Goal: Task Accomplishment & Management: Manage account settings

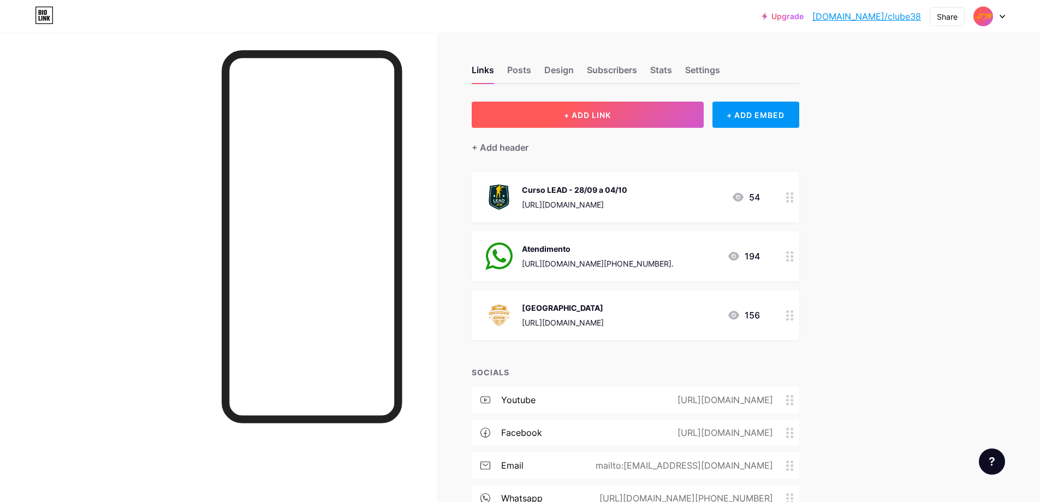
click at [605, 104] on button "+ ADD LINK" at bounding box center [588, 115] width 232 height 26
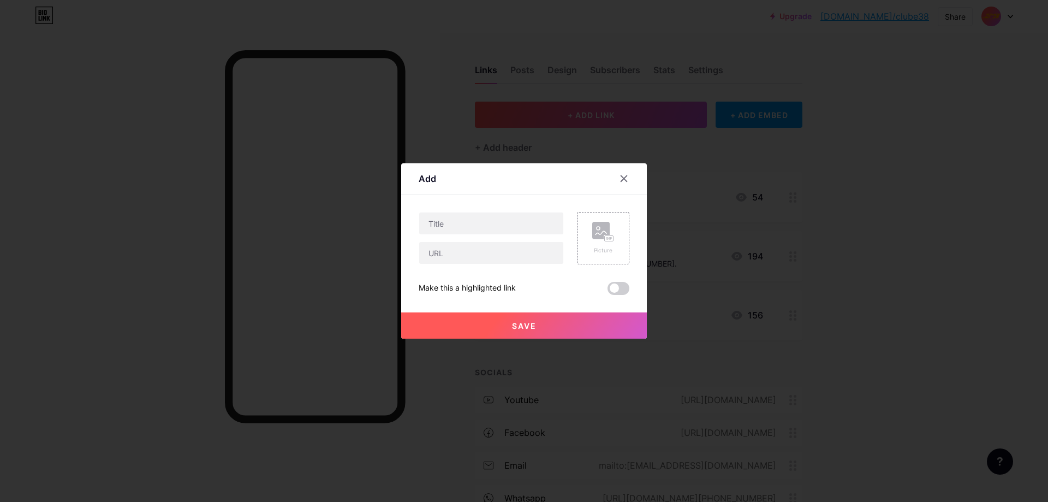
drag, startPoint x: 822, startPoint y: 168, endPoint x: 702, endPoint y: 170, distance: 120.7
click at [814, 169] on div at bounding box center [524, 251] width 1048 height 502
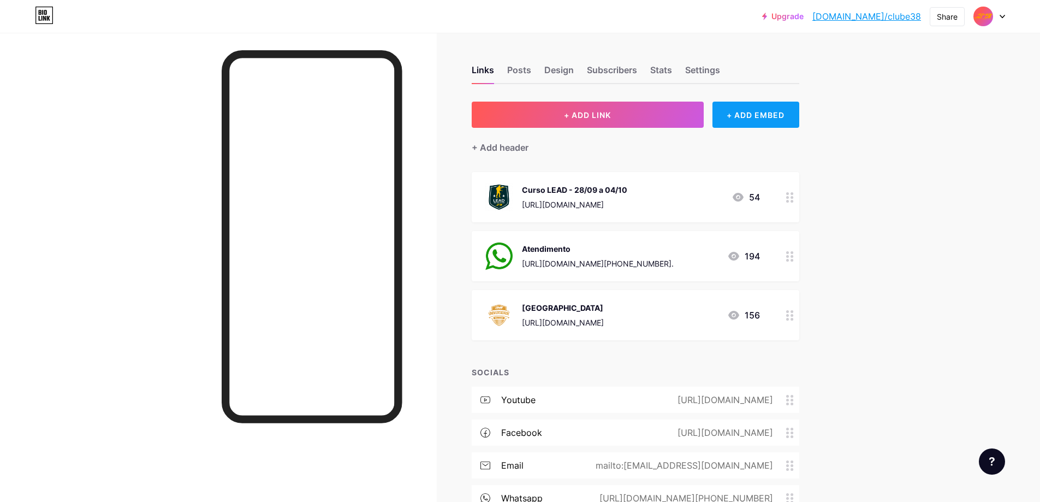
click at [751, 121] on div "+ ADD EMBED" at bounding box center [756, 115] width 87 height 26
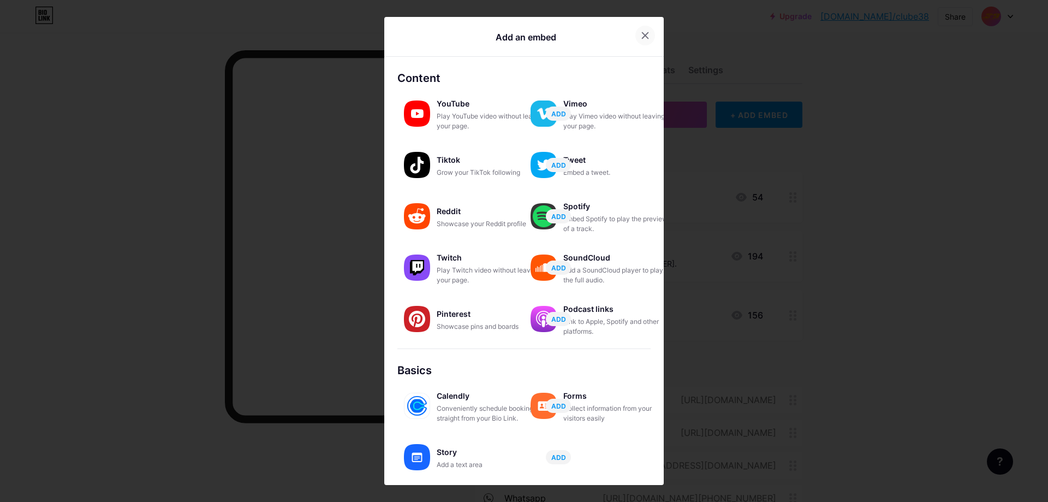
click at [645, 29] on div at bounding box center [646, 36] width 20 height 20
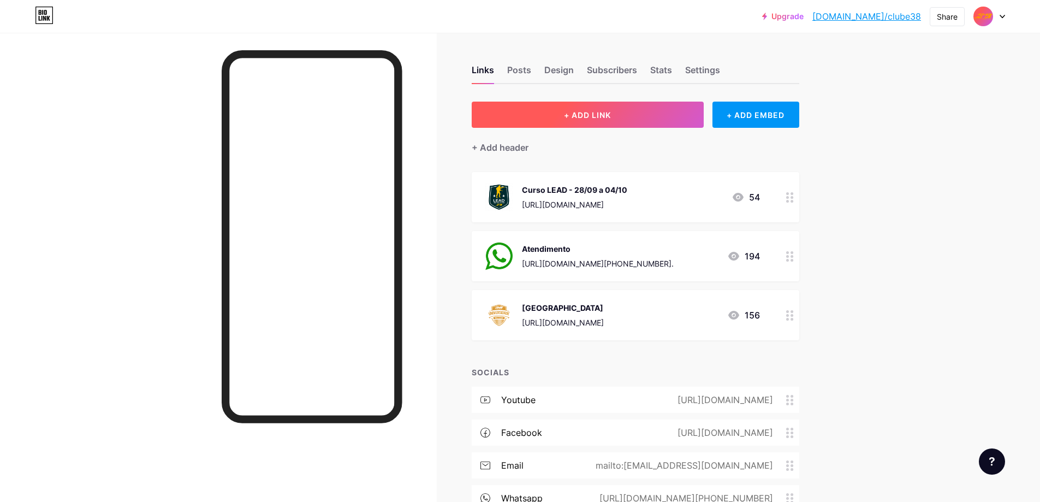
click at [578, 120] on button "+ ADD LINK" at bounding box center [588, 115] width 232 height 26
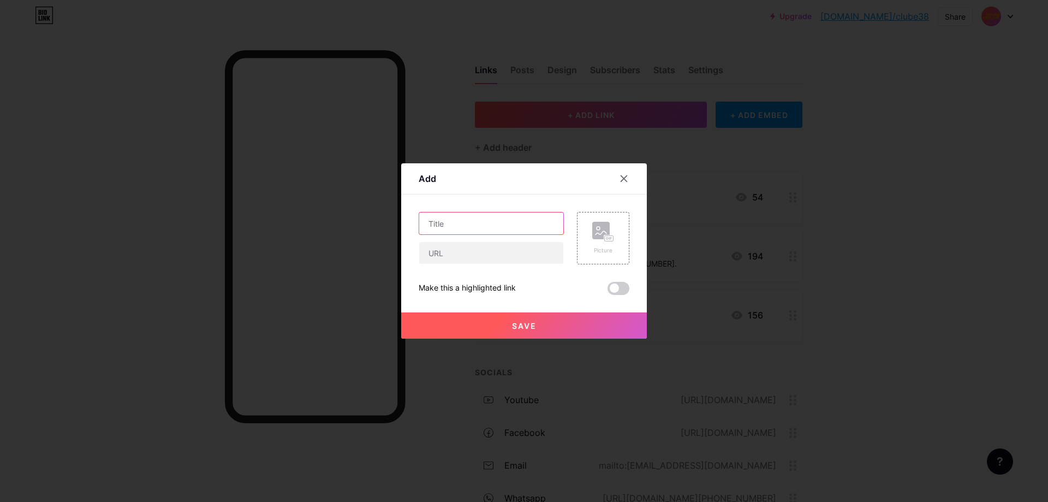
click at [464, 231] on input "text" at bounding box center [491, 223] width 144 height 22
type input "i"
type input "I"
click at [471, 251] on input "text" at bounding box center [491, 253] width 144 height 22
click at [497, 219] on input "Curso IAT 2026" at bounding box center [491, 223] width 144 height 22
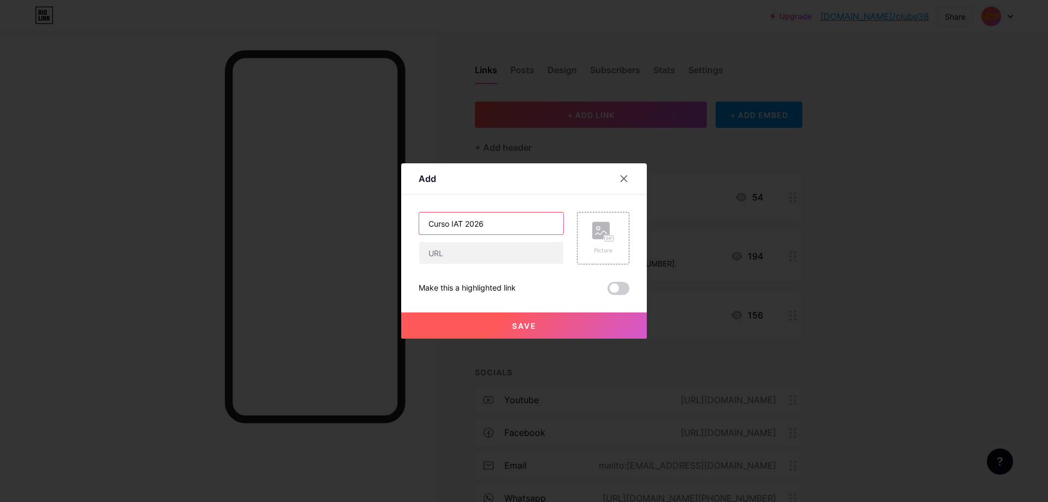
drag, startPoint x: 451, startPoint y: 226, endPoint x: 462, endPoint y: 224, distance: 11.0
click at [462, 224] on input "Curso IAT 2026" at bounding box center [491, 223] width 144 height 22
type input "Curso de Instrutor IAT/2026"
click at [608, 227] on rect at bounding box center [600, 230] width 17 height 17
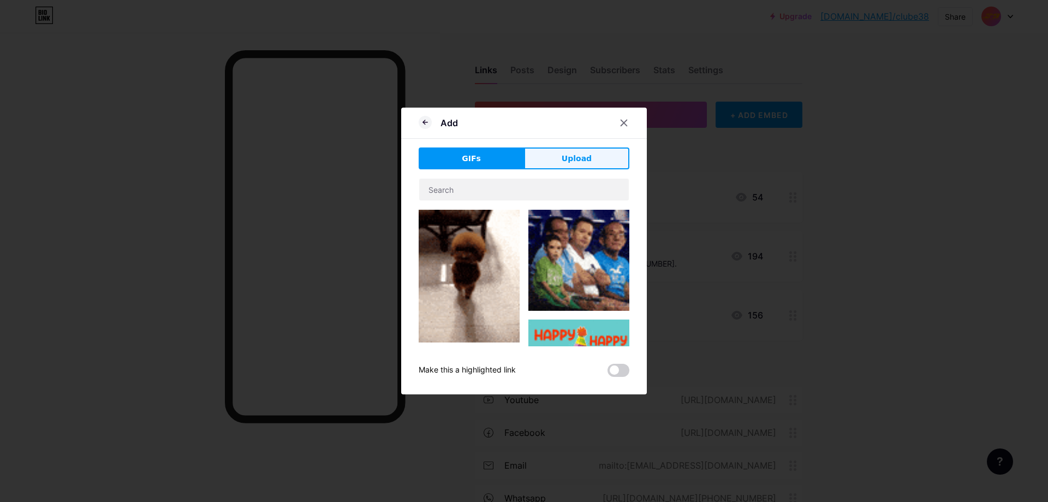
click at [577, 154] on span "Upload" at bounding box center [577, 158] width 30 height 11
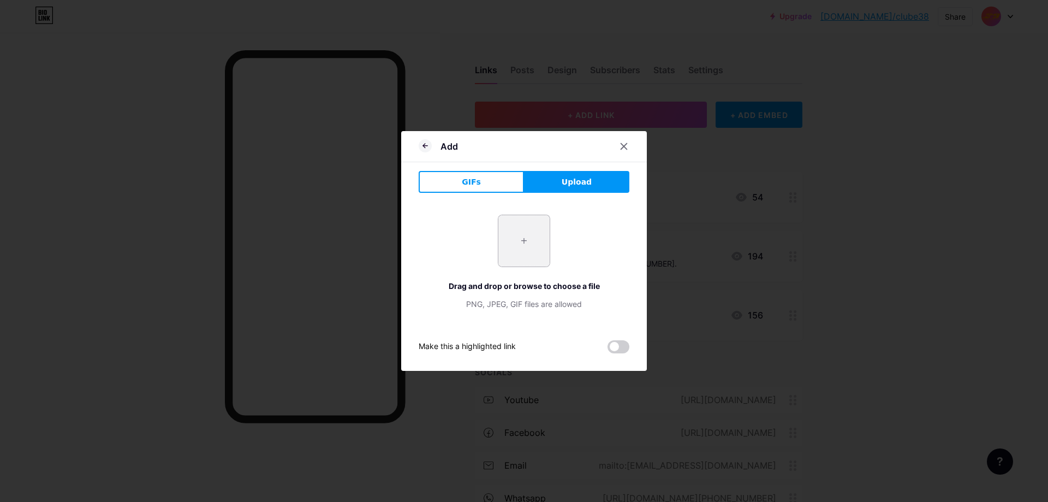
click at [527, 244] on input "file" at bounding box center [523, 240] width 51 height 51
type input "C:\fakepath\logo-iat-dourada-vazada.png"
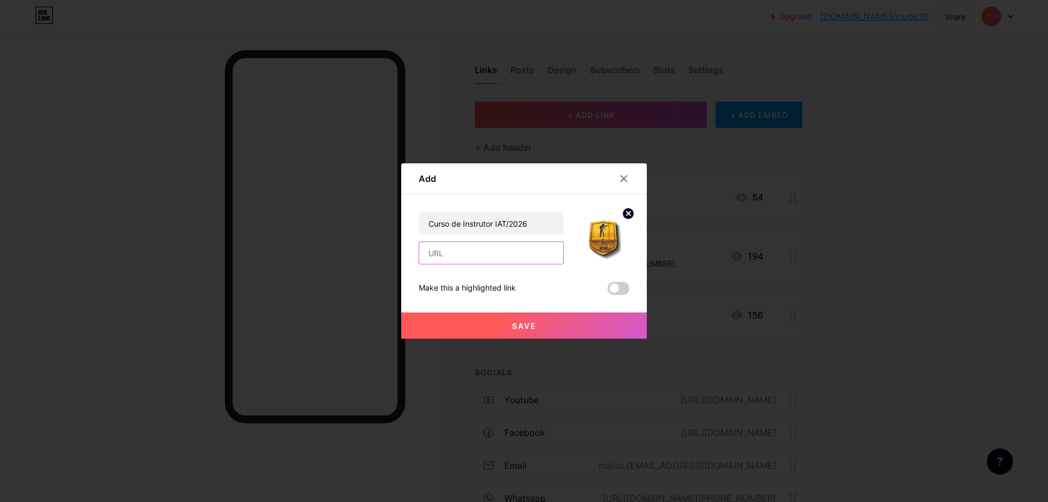
click at [462, 259] on input "text" at bounding box center [491, 253] width 144 height 22
click at [860, 101] on div at bounding box center [524, 251] width 1048 height 502
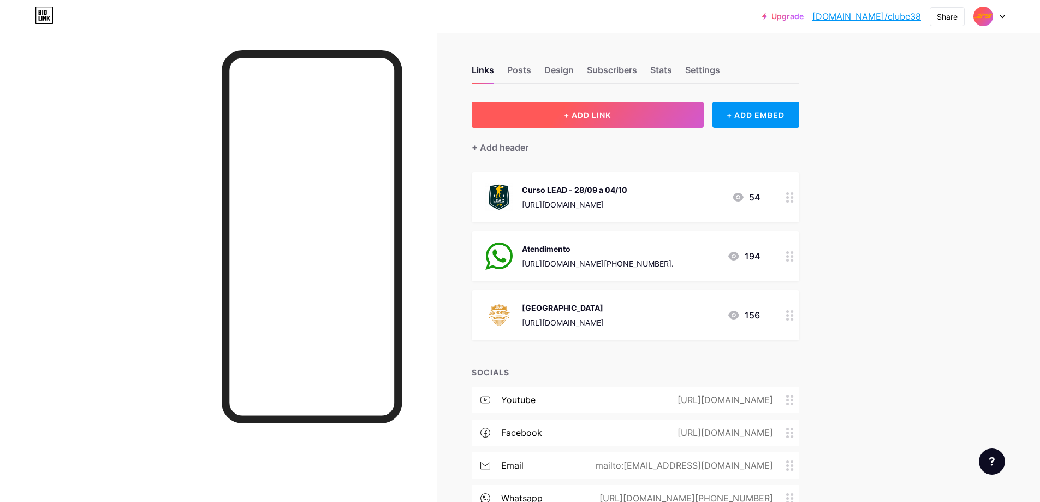
click at [652, 111] on button "+ ADD LINK" at bounding box center [588, 115] width 232 height 26
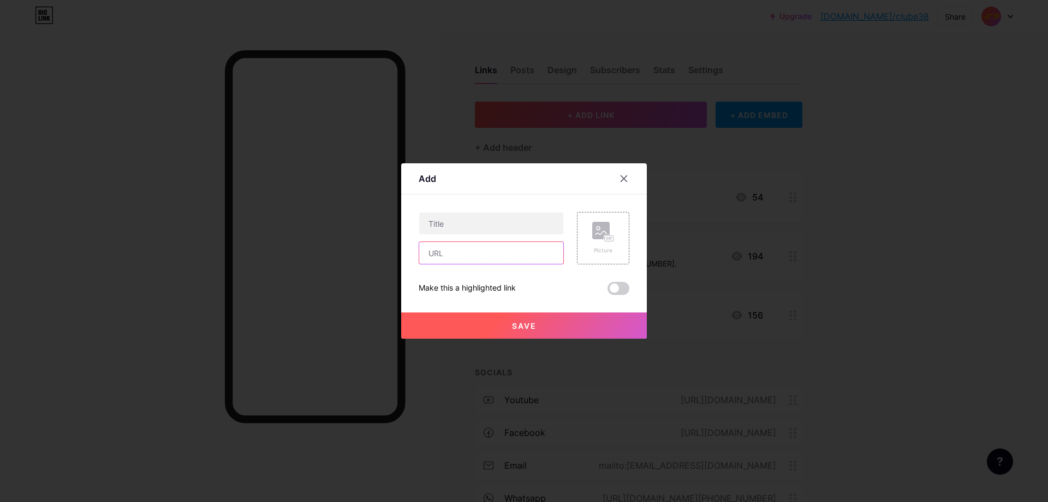
click at [492, 258] on input "text" at bounding box center [491, 253] width 144 height 22
click at [480, 245] on input "text" at bounding box center [491, 253] width 144 height 22
click at [476, 249] on input "text" at bounding box center [491, 253] width 144 height 22
paste input "[URL][DOMAIN_NAME]"
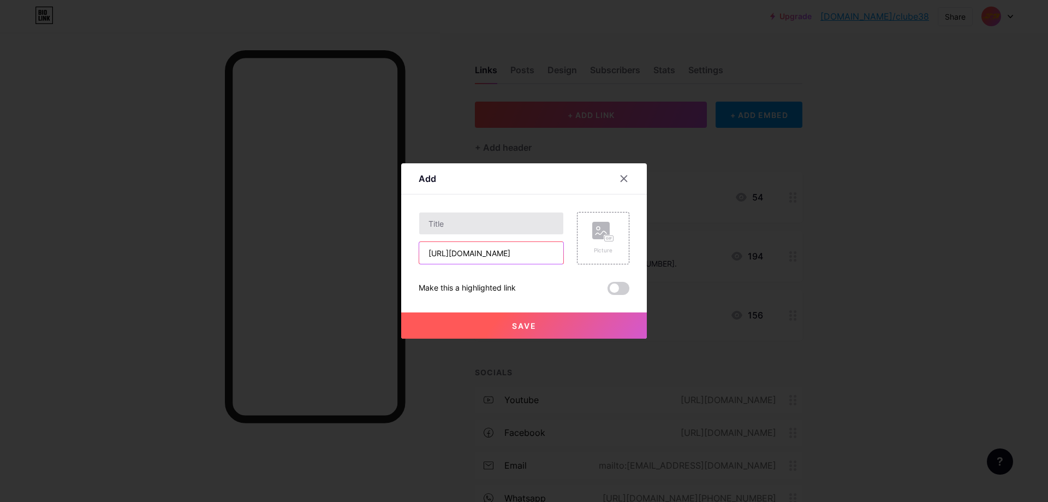
type input "[URL][DOMAIN_NAME]"
click at [486, 214] on input "text" at bounding box center [491, 223] width 144 height 22
drag, startPoint x: 542, startPoint y: 225, endPoint x: 600, endPoint y: 226, distance: 57.9
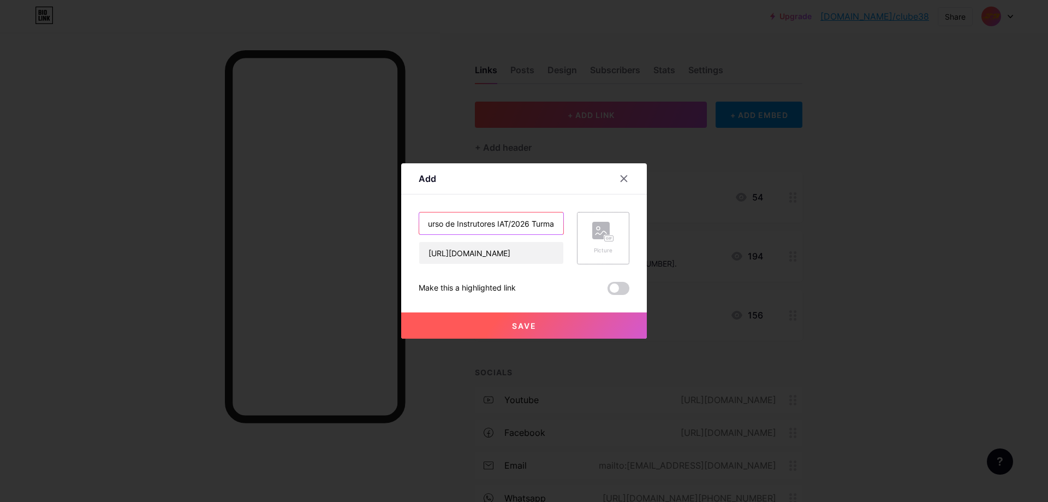
click at [600, 226] on div "Curso de Instrutores IAT/2026 Turma [URL][DOMAIN_NAME] Picture" at bounding box center [524, 238] width 211 height 52
click at [556, 224] on input "Curso de Instrutores IAT/2026 Turma" at bounding box center [491, 223] width 144 height 22
type input "Curso de Instrutores IAT/2026 Turma Alpha"
click at [614, 236] on div "Picture" at bounding box center [603, 238] width 52 height 52
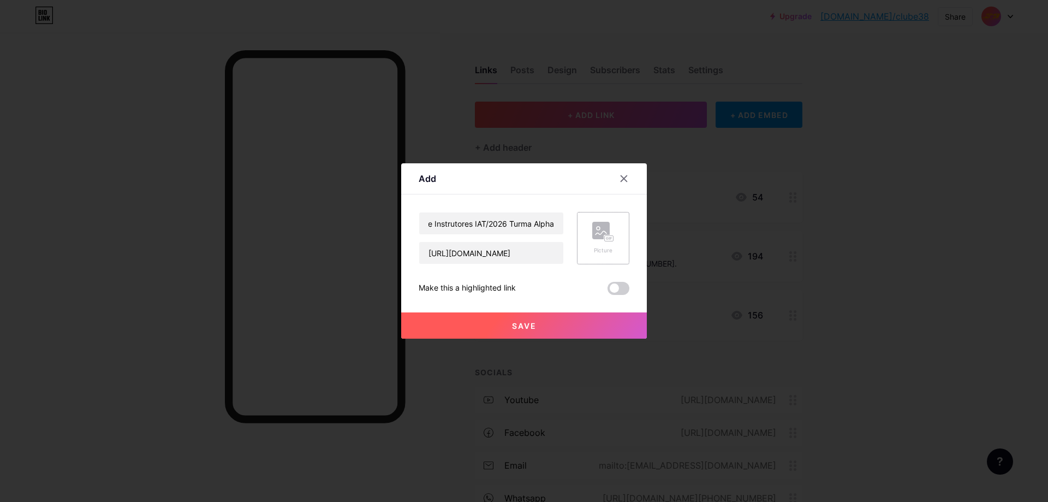
scroll to position [0, 0]
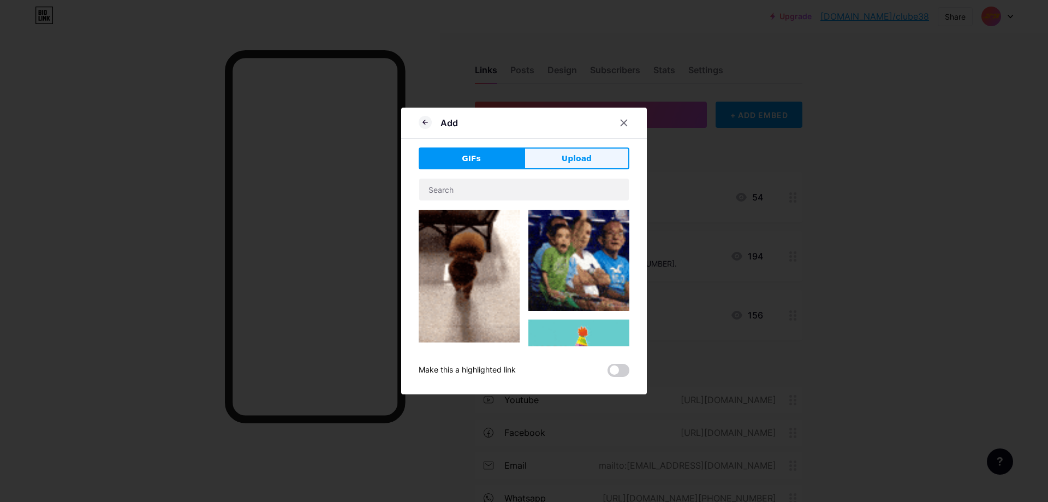
click at [580, 154] on span "Upload" at bounding box center [577, 158] width 30 height 11
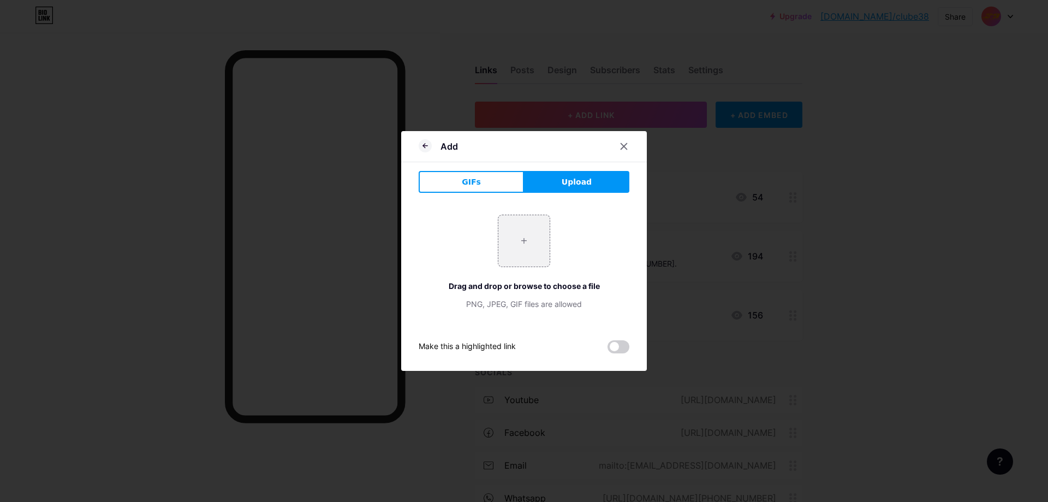
click at [492, 271] on div "+ Drag and drop or browse to choose a file PNG, JPEG, GIF files are allowed" at bounding box center [524, 262] width 211 height 95
click at [531, 239] on input "file" at bounding box center [523, 240] width 51 height 51
type input "C:\fakepath\logo-iat-dourada-vazada.png"
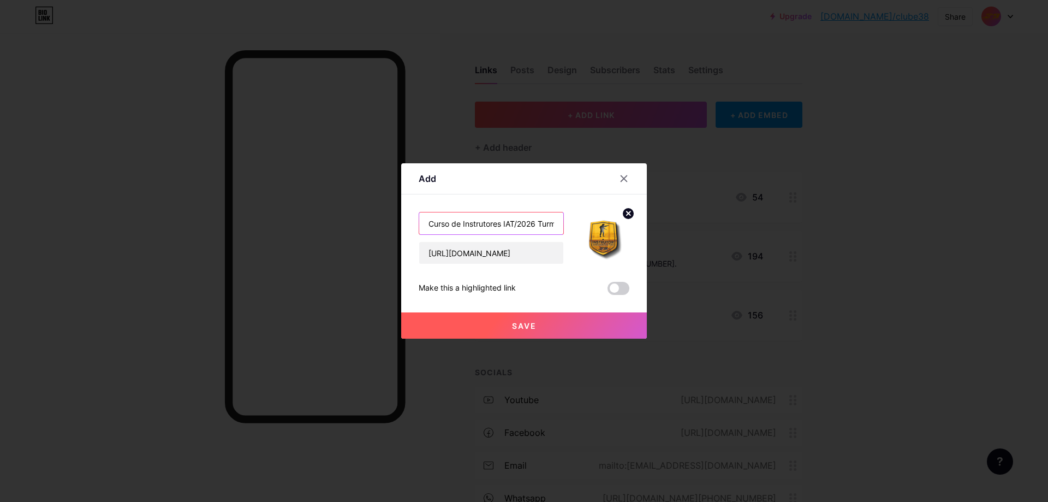
scroll to position [0, 30]
drag, startPoint x: 439, startPoint y: 222, endPoint x: 488, endPoint y: 228, distance: 49.5
click at [488, 228] on input "Curso de Instrutores IAT/2026 Turma Alpha" at bounding box center [491, 223] width 144 height 22
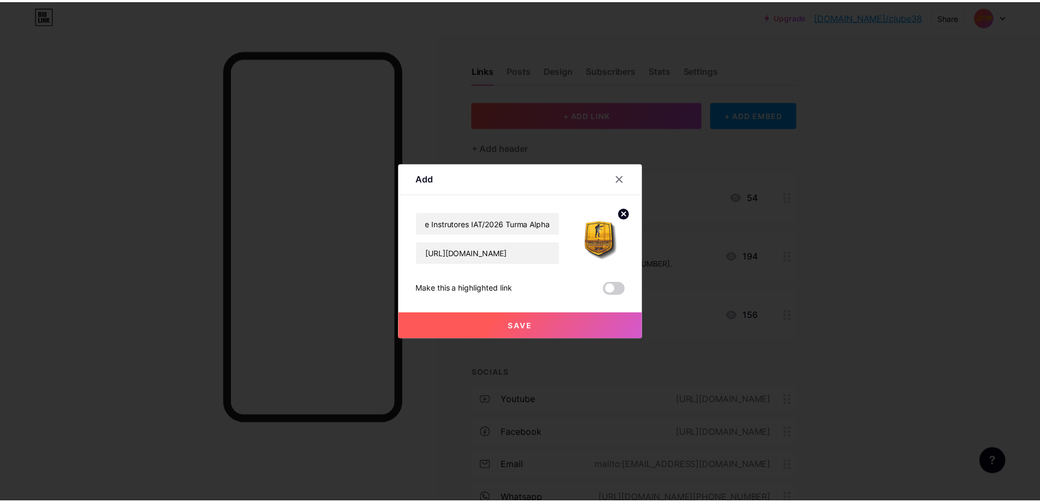
scroll to position [0, 0]
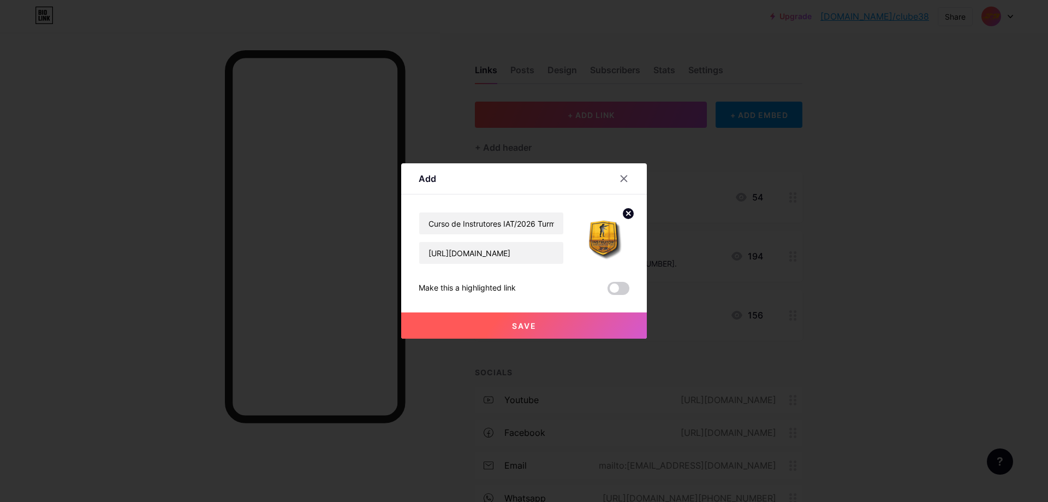
click at [564, 216] on div at bounding box center [597, 238] width 66 height 52
drag, startPoint x: 518, startPoint y: 283, endPoint x: 417, endPoint y: 289, distance: 101.2
click at [417, 289] on div "Add Content YouTube Play YouTube video without leaving your page. ADD Vimeo Pla…" at bounding box center [524, 250] width 246 height 175
copy div "Make this a highlighted link"
click at [610, 289] on span at bounding box center [619, 288] width 22 height 13
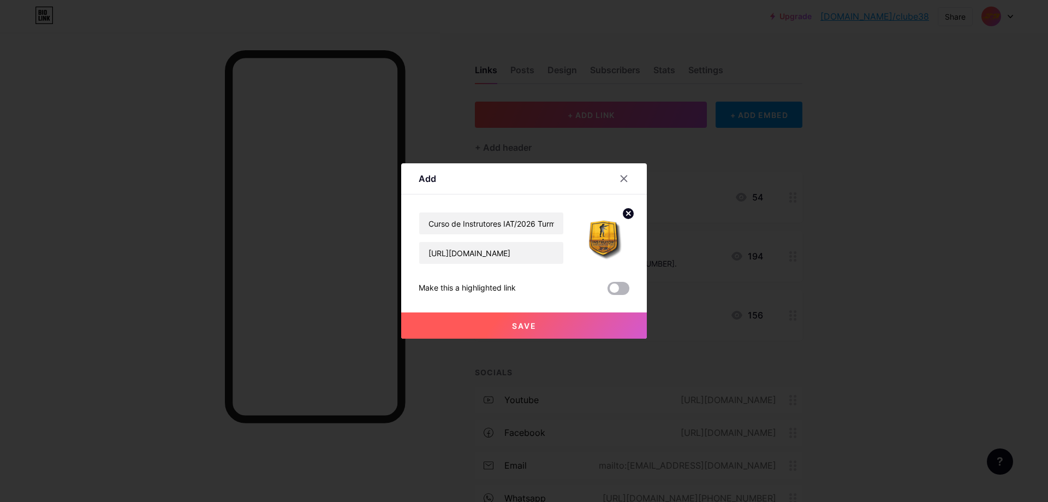
click at [608, 291] on input "checkbox" at bounding box center [608, 291] width 0 height 0
click at [554, 321] on button "Save" at bounding box center [524, 325] width 246 height 26
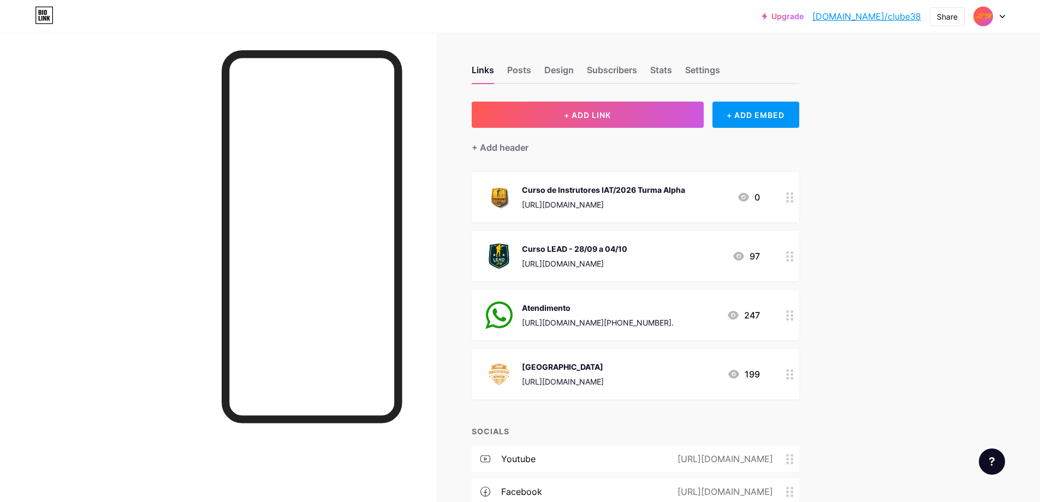
drag, startPoint x: 644, startPoint y: 189, endPoint x: 650, endPoint y: 188, distance: 6.0
click at [650, 188] on div "Curso de Instrutores IAT/2026 Turma Alpha" at bounding box center [603, 189] width 163 height 11
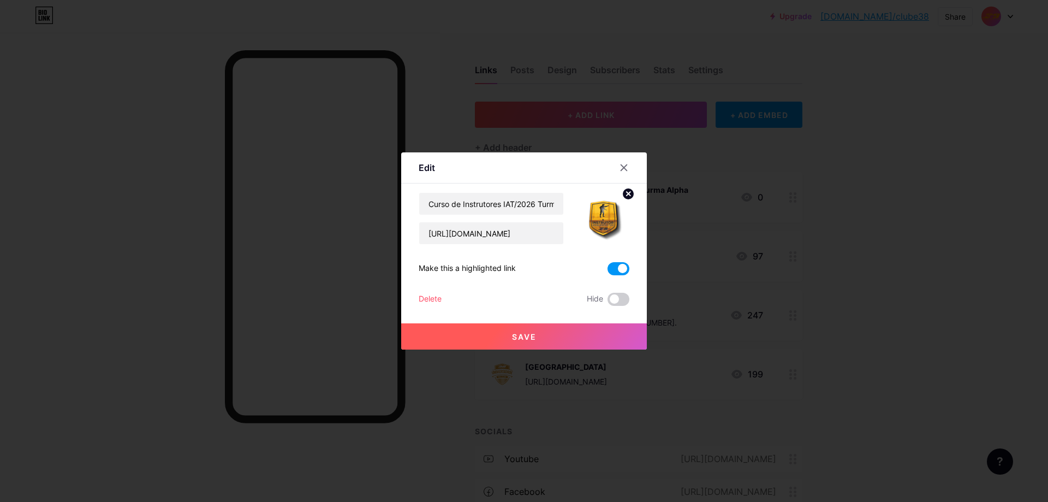
click at [631, 194] on circle at bounding box center [628, 194] width 12 height 12
click at [602, 215] on rect at bounding box center [600, 210] width 17 height 17
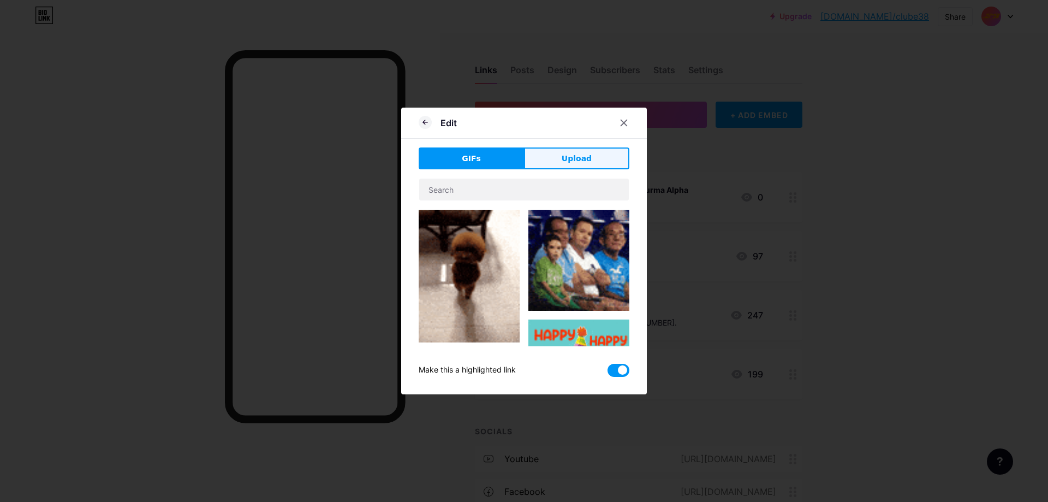
click at [573, 158] on span "Upload" at bounding box center [577, 158] width 30 height 11
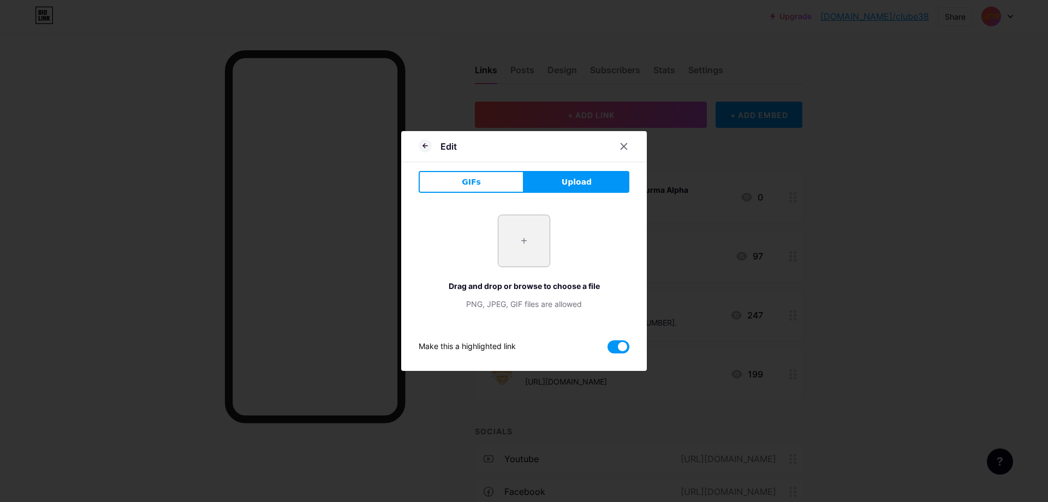
click at [524, 249] on input "file" at bounding box center [523, 240] width 51 height 51
type input "C:\fakepath\Design sem nome (37).png"
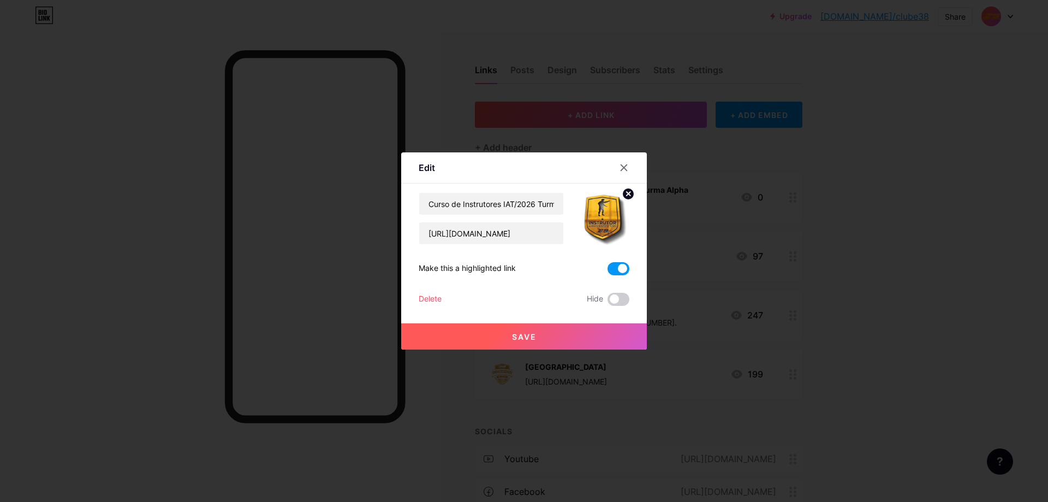
click at [548, 336] on button "Save" at bounding box center [524, 336] width 246 height 26
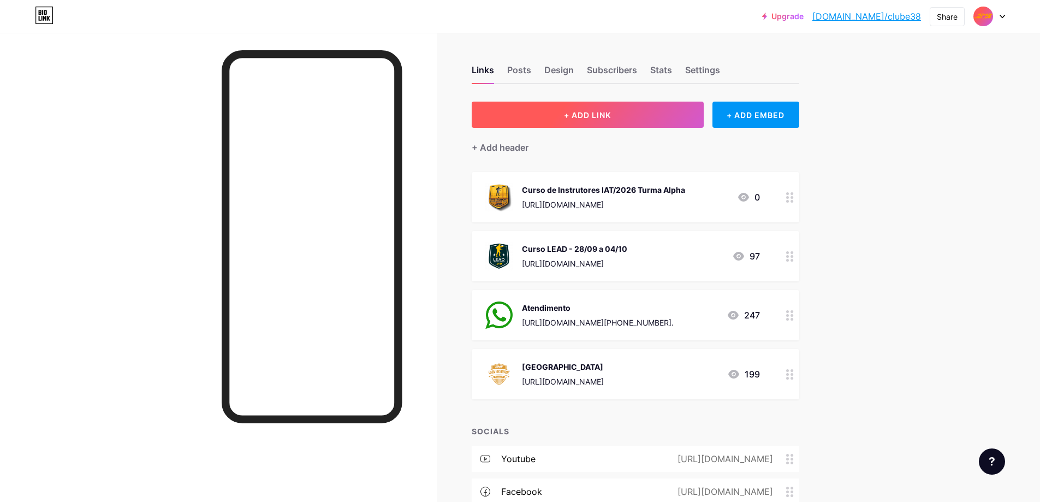
click at [601, 114] on span "+ ADD LINK" at bounding box center [587, 114] width 47 height 9
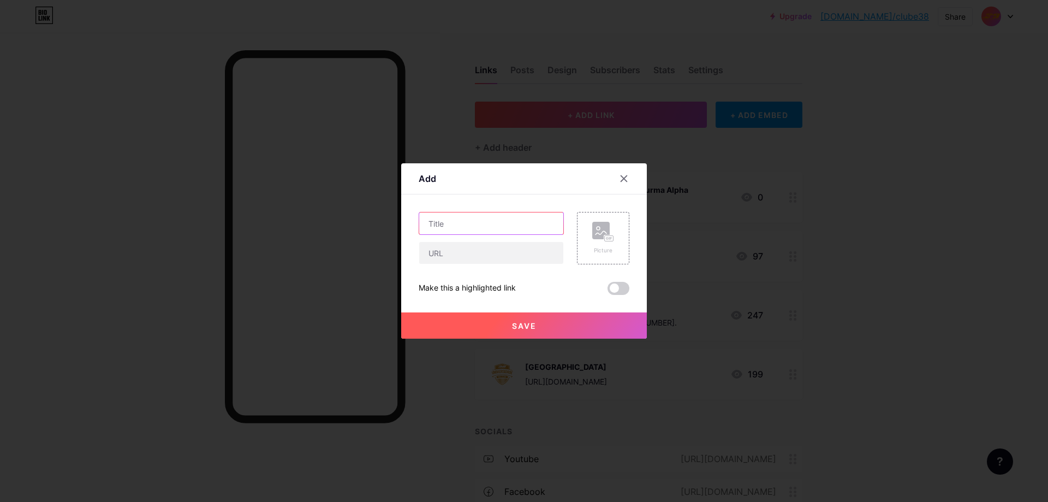
click at [464, 229] on input "text" at bounding box center [491, 223] width 144 height 22
type input "Curso Básico de Tiro"
click at [480, 253] on input "text" at bounding box center [491, 253] width 144 height 22
click at [863, 224] on div at bounding box center [524, 251] width 1048 height 502
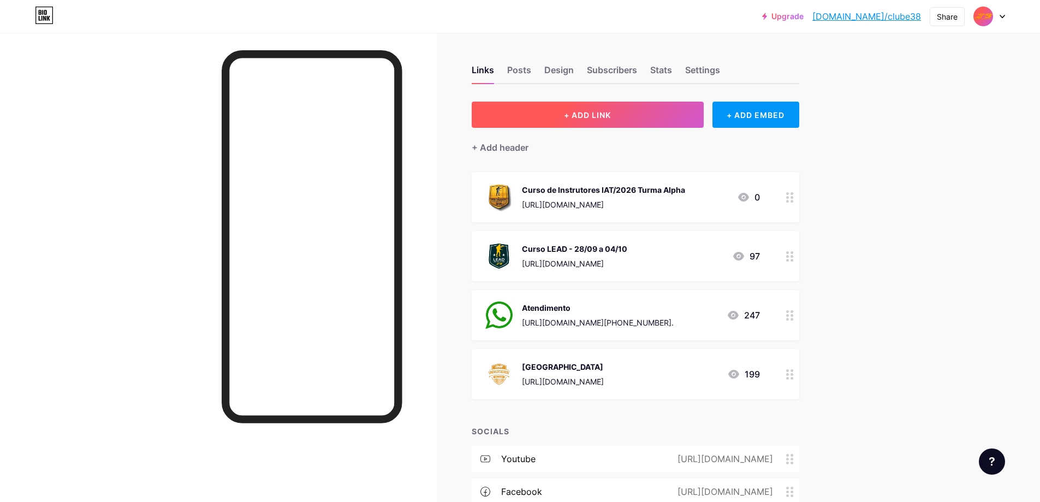
click at [629, 124] on button "+ ADD LINK" at bounding box center [588, 115] width 232 height 26
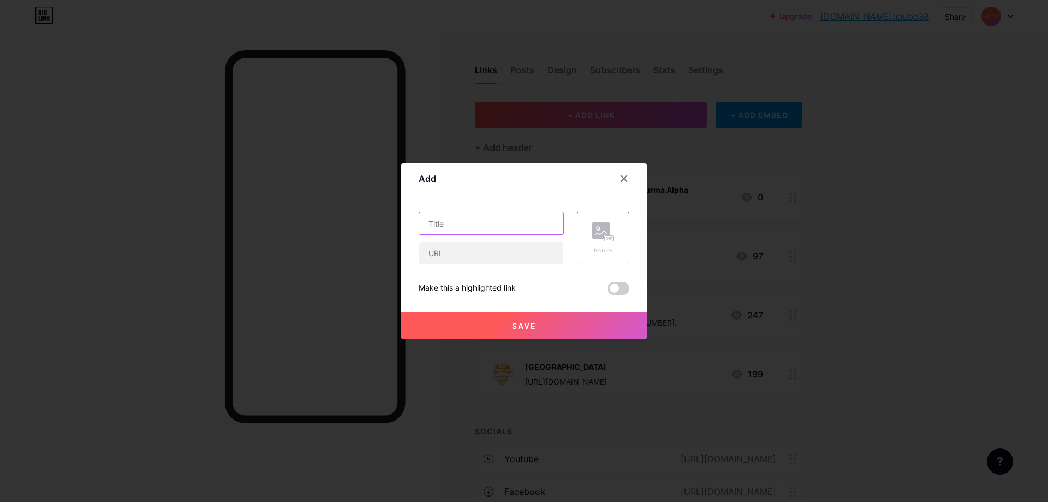
click at [484, 221] on input "text" at bounding box center [491, 223] width 144 height 22
type input "Curso para Iniciantes"
click at [603, 234] on rect at bounding box center [600, 230] width 17 height 17
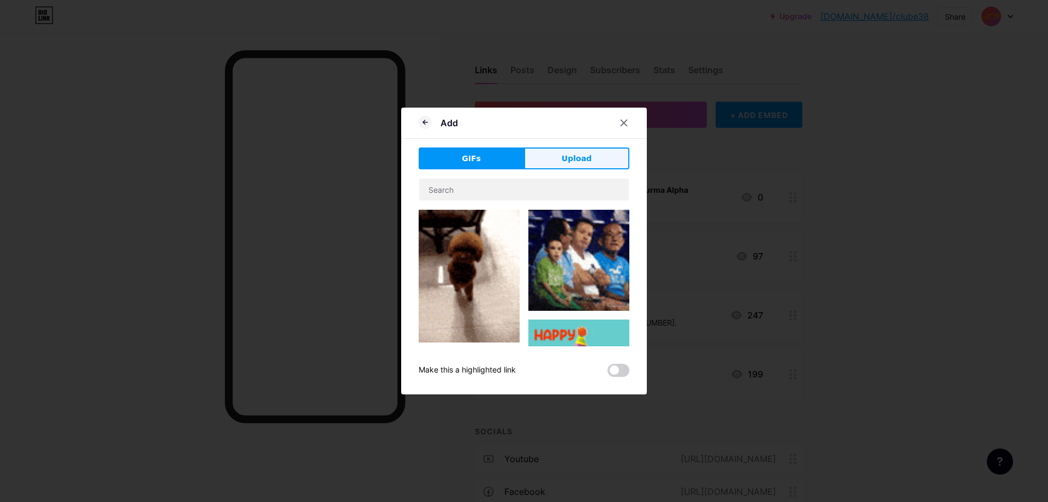
click at [571, 155] on span "Upload" at bounding box center [577, 158] width 30 height 11
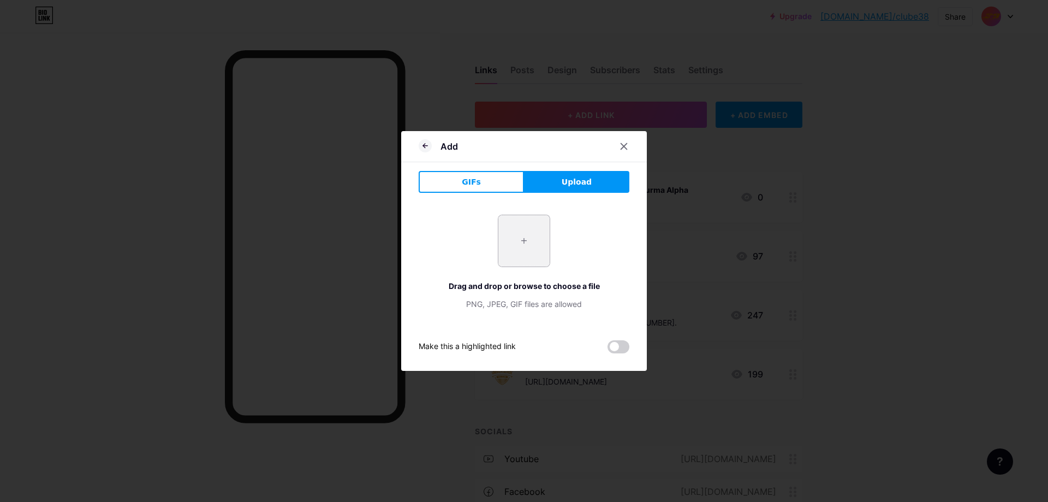
click at [521, 252] on input "file" at bounding box center [523, 240] width 51 height 51
type input "C:\fakepath\Design sem nome (38).png"
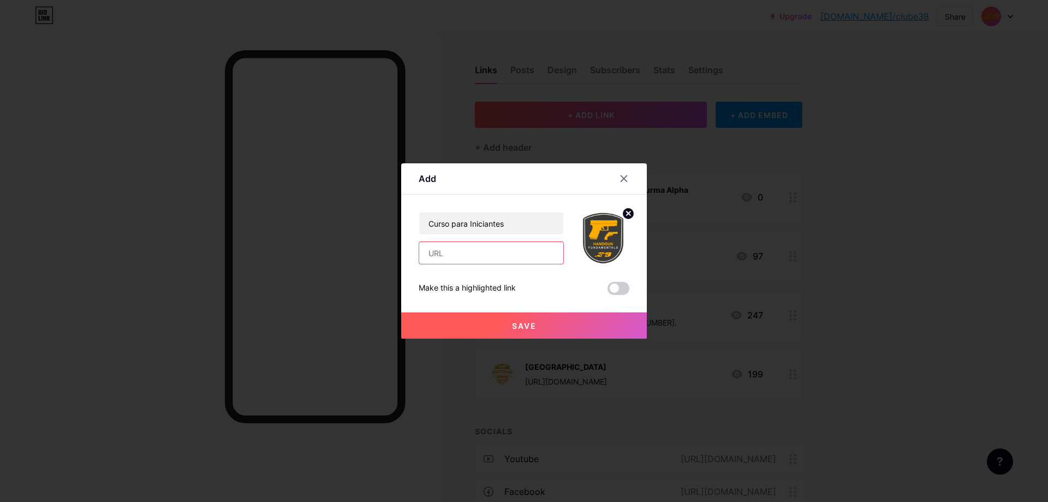
click at [507, 255] on input "text" at bounding box center [491, 253] width 144 height 22
click at [494, 250] on input "text" at bounding box center [491, 253] width 144 height 22
click at [808, 206] on div at bounding box center [524, 251] width 1048 height 502
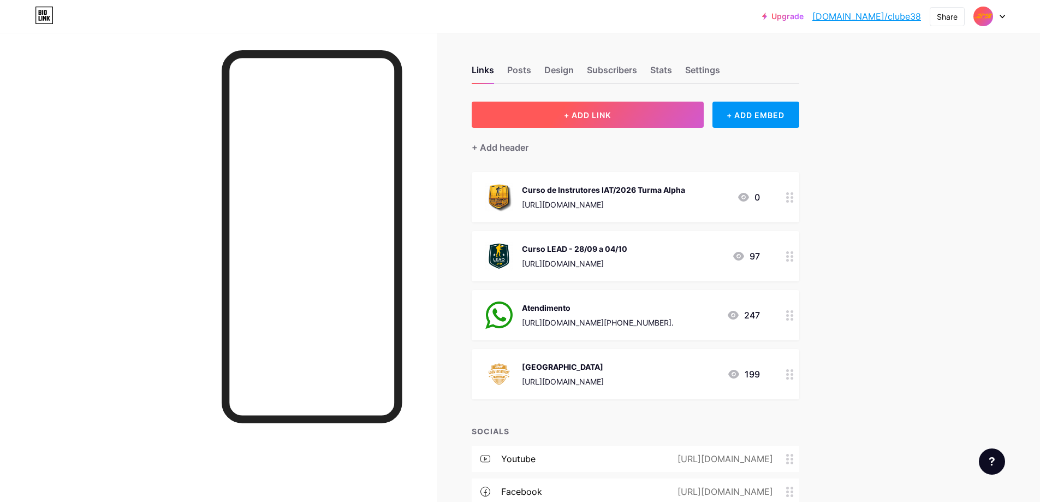
click at [628, 115] on button "+ ADD LINK" at bounding box center [588, 115] width 232 height 26
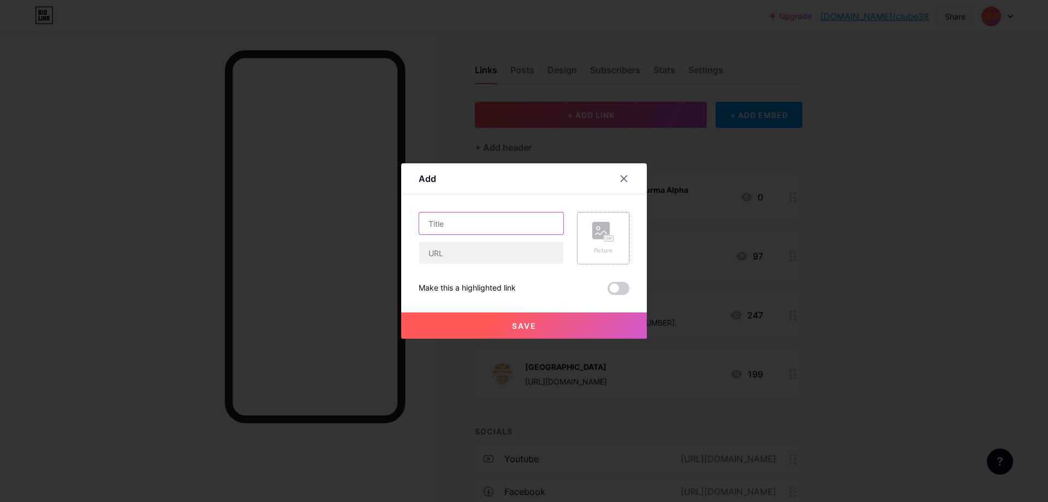
drag, startPoint x: 524, startPoint y: 218, endPoint x: 602, endPoint y: 223, distance: 78.2
click at [524, 218] on input "text" at bounding box center [491, 223] width 144 height 22
click at [605, 235] on rect at bounding box center [609, 238] width 10 height 7
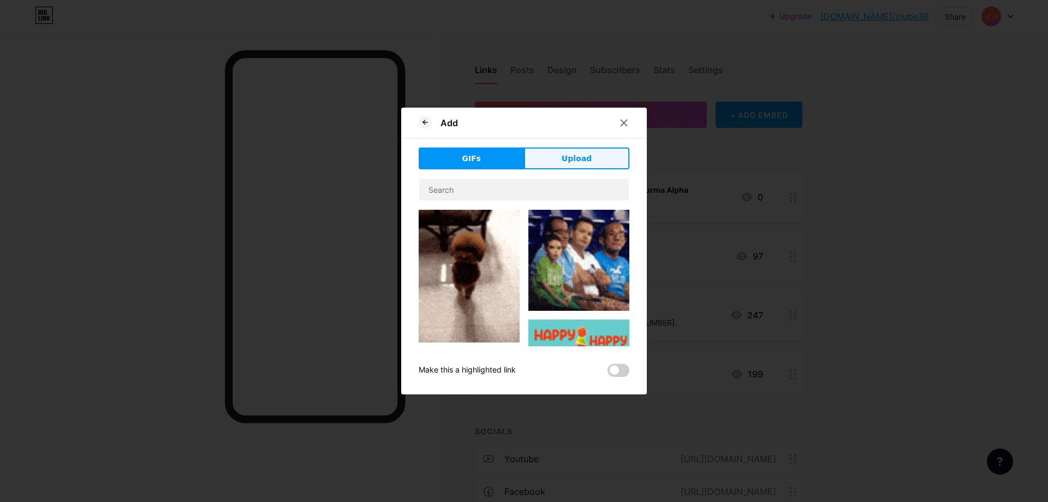
click at [549, 160] on button "Upload" at bounding box center [576, 158] width 105 height 22
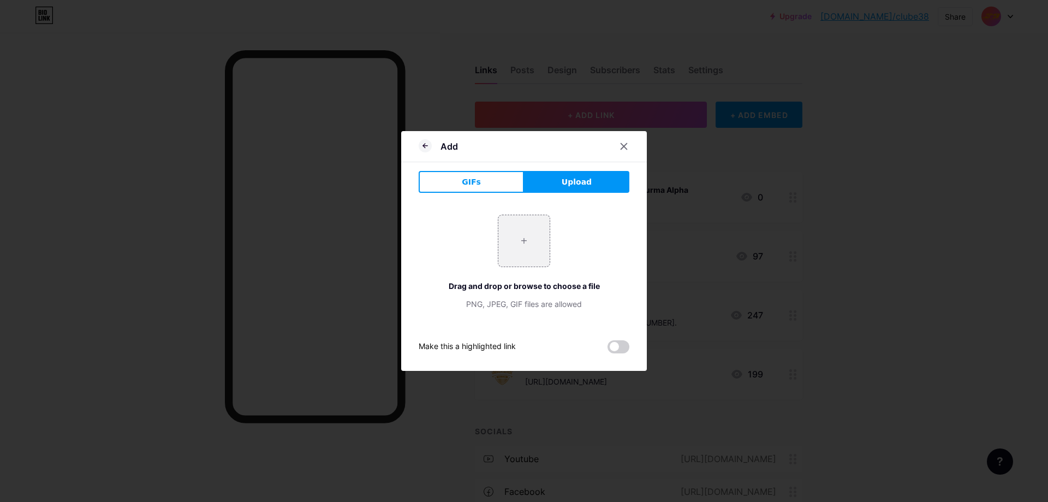
click at [590, 183] on button "Upload" at bounding box center [576, 182] width 105 height 22
click at [531, 239] on input "file" at bounding box center [523, 240] width 51 height 51
type input "C:\fakepath\Design sem nome (38).png"
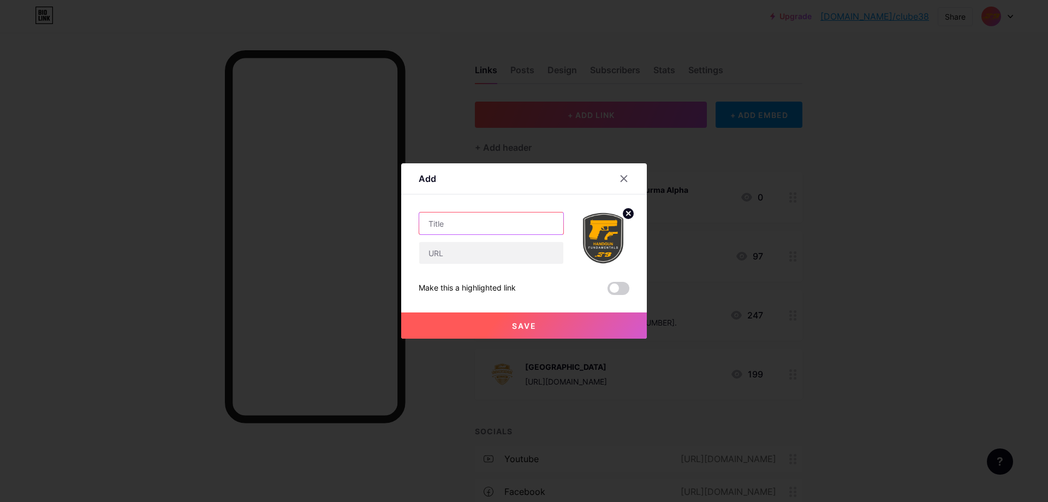
click at [455, 219] on input "text" at bounding box center [491, 223] width 144 height 22
type input "Curso para Iniciantes"
click at [487, 253] on input "text" at bounding box center [491, 253] width 144 height 22
click at [462, 258] on input "text" at bounding box center [491, 253] width 144 height 22
paste input "[URL][DOMAIN_NAME][PHONE_NUMBER]"
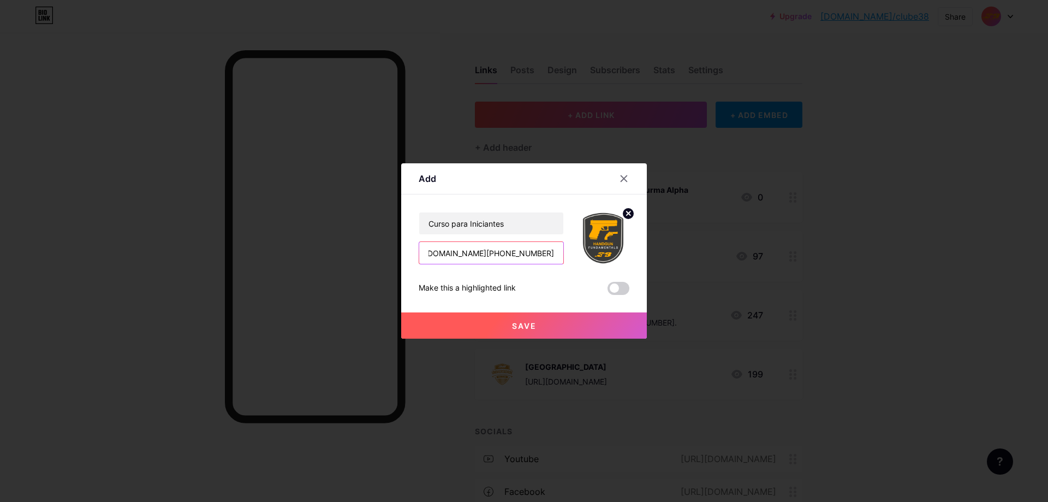
scroll to position [0, 567]
drag, startPoint x: 436, startPoint y: 254, endPoint x: 390, endPoint y: 254, distance: 45.9
click at [390, 254] on div "Add Content YouTube Play YouTube video without leaving your page. ADD Vimeo Pla…" at bounding box center [524, 251] width 1048 height 502
type input "[URL][DOMAIN_NAME][PHONE_NUMBER]"
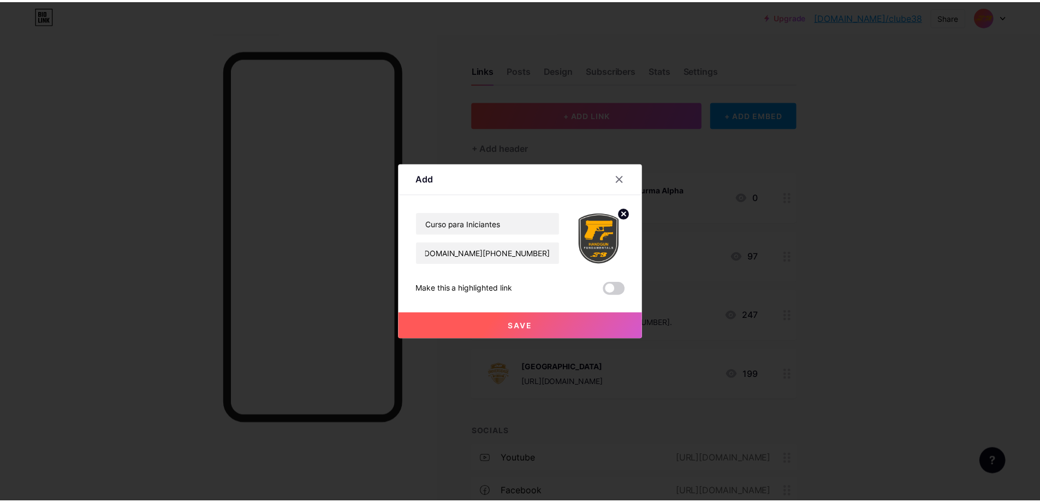
scroll to position [0, 0]
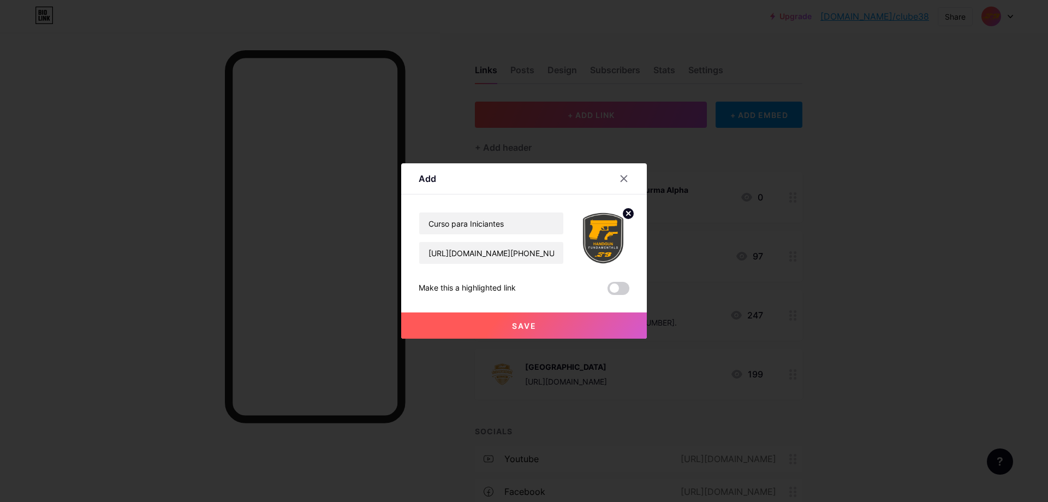
click at [573, 323] on button "Save" at bounding box center [524, 325] width 246 height 26
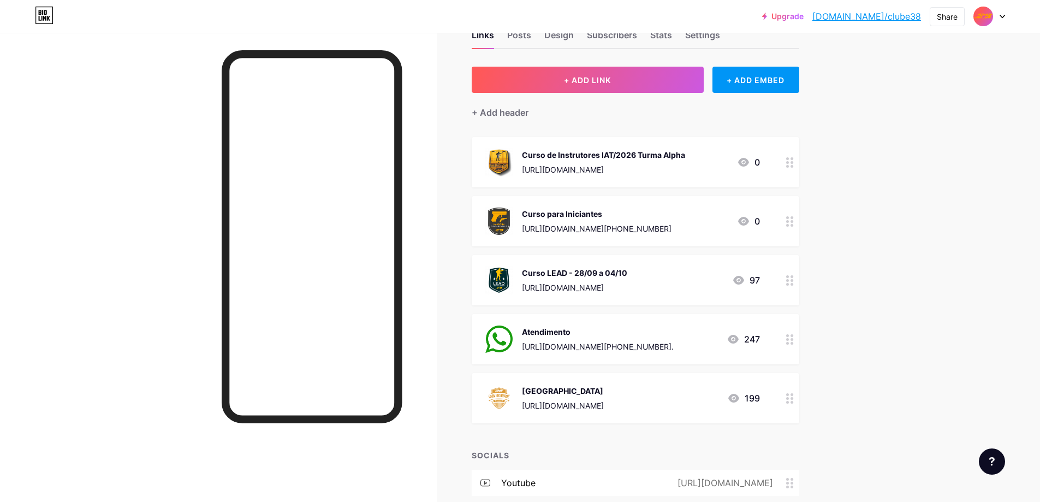
scroll to position [55, 0]
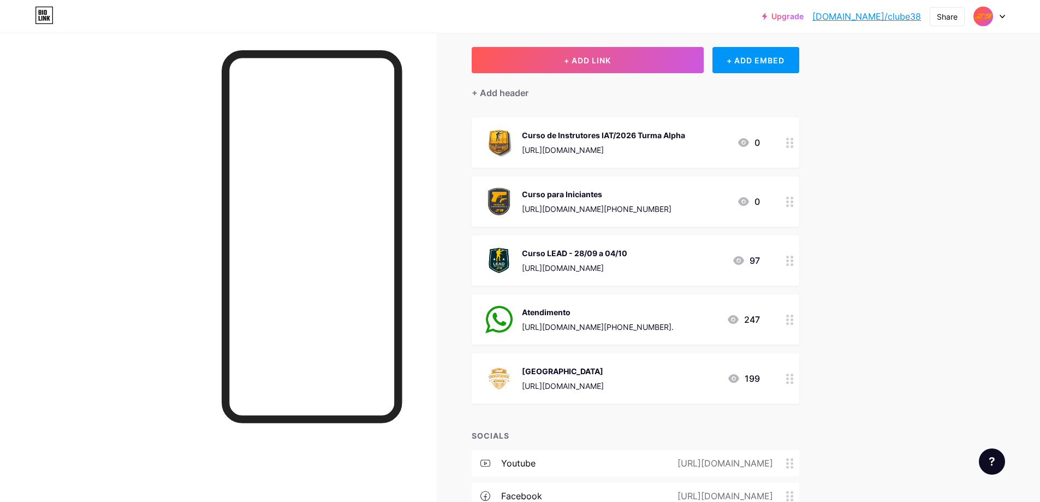
click at [746, 241] on div "Curso LEAD - 28/09 a 04/10 [URL][DOMAIN_NAME] 97" at bounding box center [636, 260] width 328 height 50
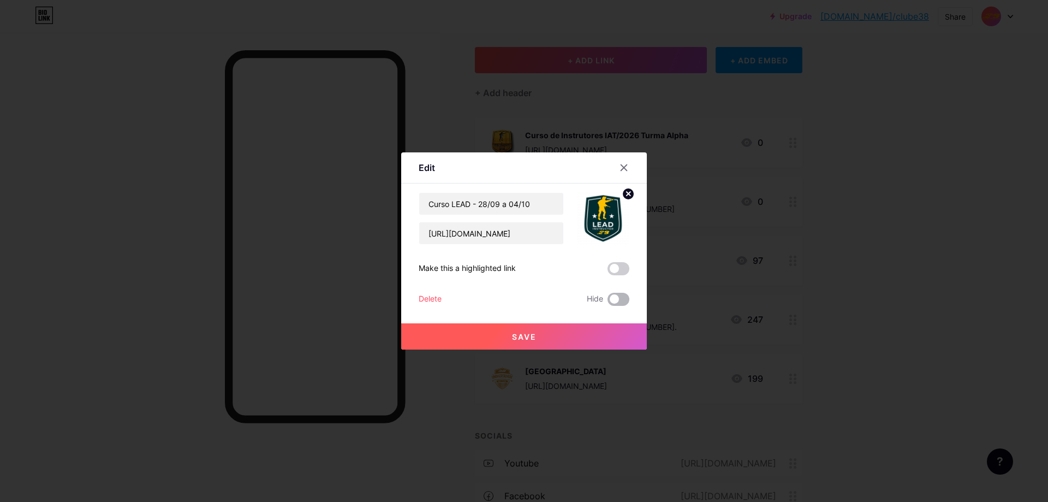
click at [613, 301] on span at bounding box center [619, 299] width 22 height 13
click at [608, 302] on input "checkbox" at bounding box center [608, 302] width 0 height 0
click at [623, 167] on icon at bounding box center [624, 168] width 6 height 6
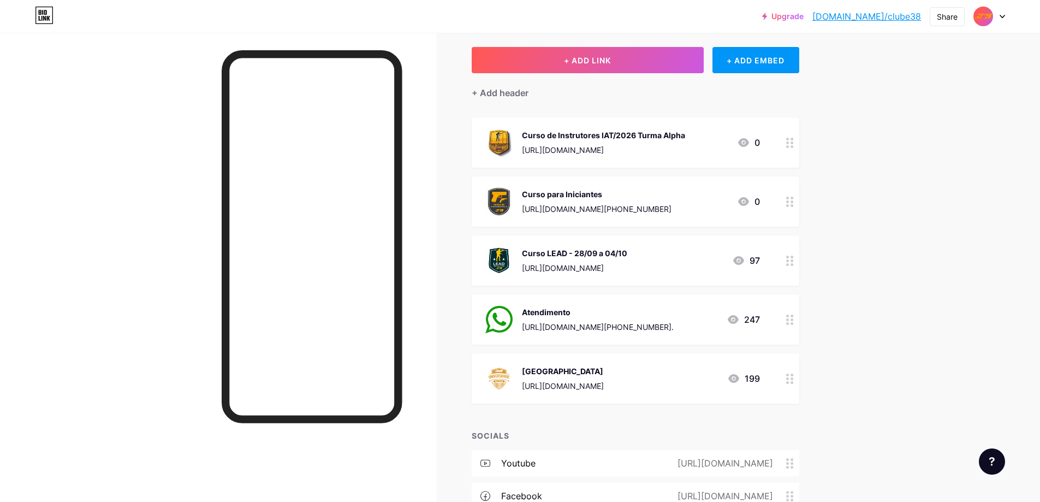
click at [936, 174] on div "Upgrade [DOMAIN_NAME]/clube3... [DOMAIN_NAME]/clube38 Share Switch accounts Clu…" at bounding box center [520, 303] width 1040 height 716
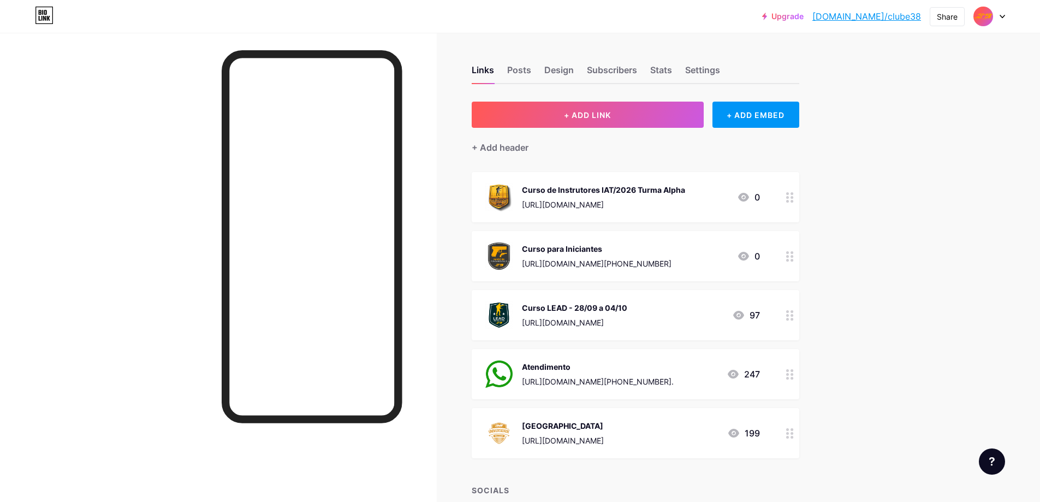
click at [609, 294] on div "Curso LEAD - 28/09 a 04/10 [URL][DOMAIN_NAME] 97" at bounding box center [636, 315] width 328 height 50
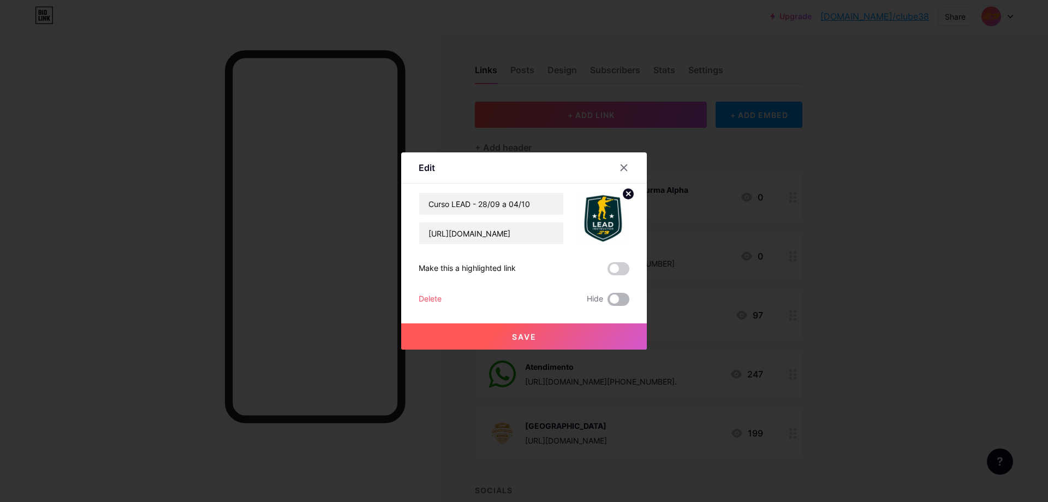
click at [616, 301] on span at bounding box center [619, 299] width 22 height 13
click at [608, 302] on input "checkbox" at bounding box center [608, 302] width 0 height 0
click at [608, 336] on button "Save" at bounding box center [524, 336] width 246 height 26
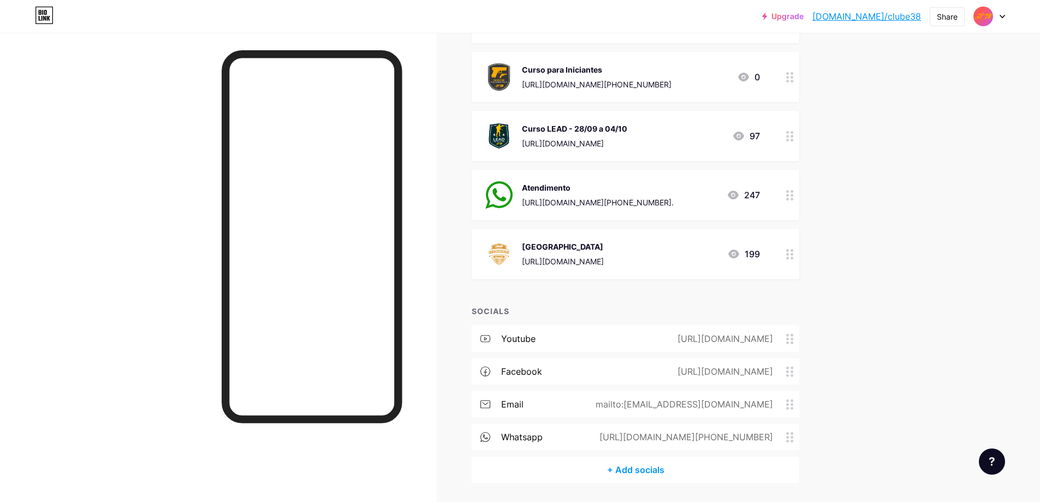
scroll to position [159, 0]
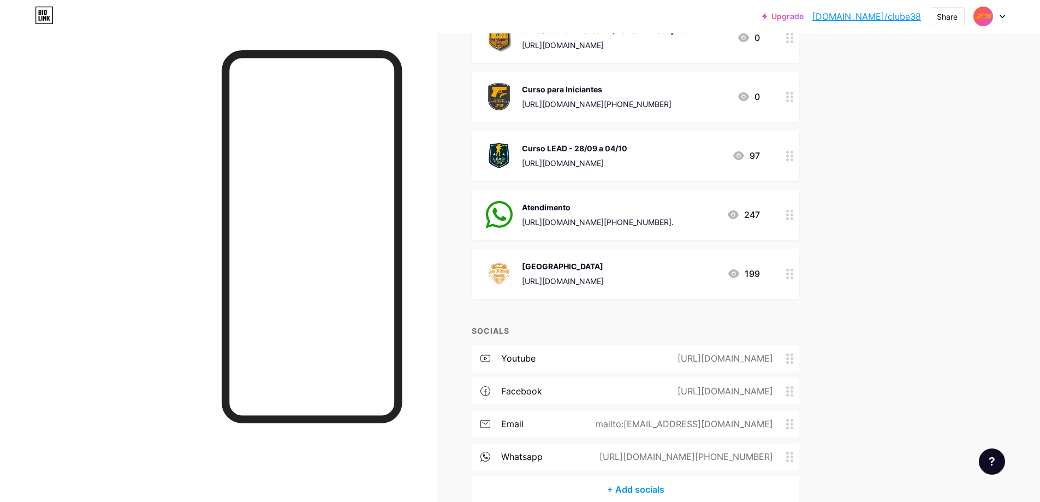
click at [600, 266] on div "[GEOGRAPHIC_DATA]" at bounding box center [563, 265] width 82 height 11
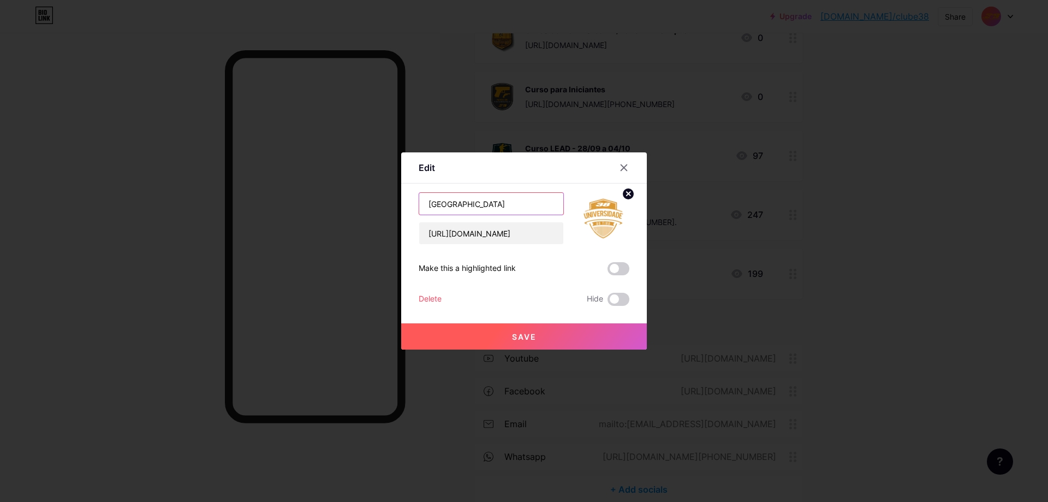
drag, startPoint x: 468, startPoint y: 206, endPoint x: 388, endPoint y: 211, distance: 80.4
click at [386, 211] on div "Edit Content YouTube Play YouTube video without leaving your page. ADD Vimeo Pl…" at bounding box center [524, 251] width 1048 height 502
type input "Cursos Online"
click at [536, 341] on button "Save" at bounding box center [524, 336] width 246 height 26
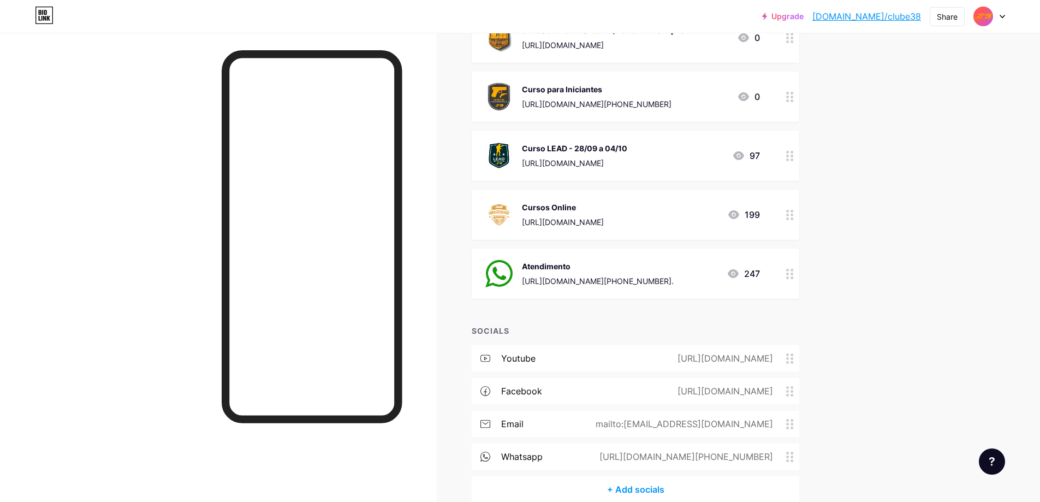
click at [917, 231] on div "Upgrade [DOMAIN_NAME]/clube3... [DOMAIN_NAME]/clube38 Share Switch accounts Clu…" at bounding box center [520, 199] width 1040 height 716
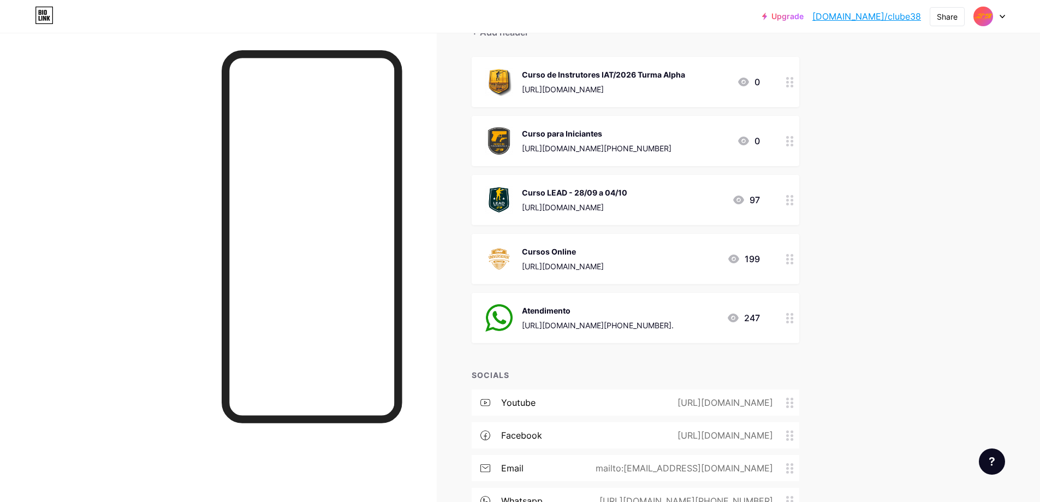
scroll to position [55, 0]
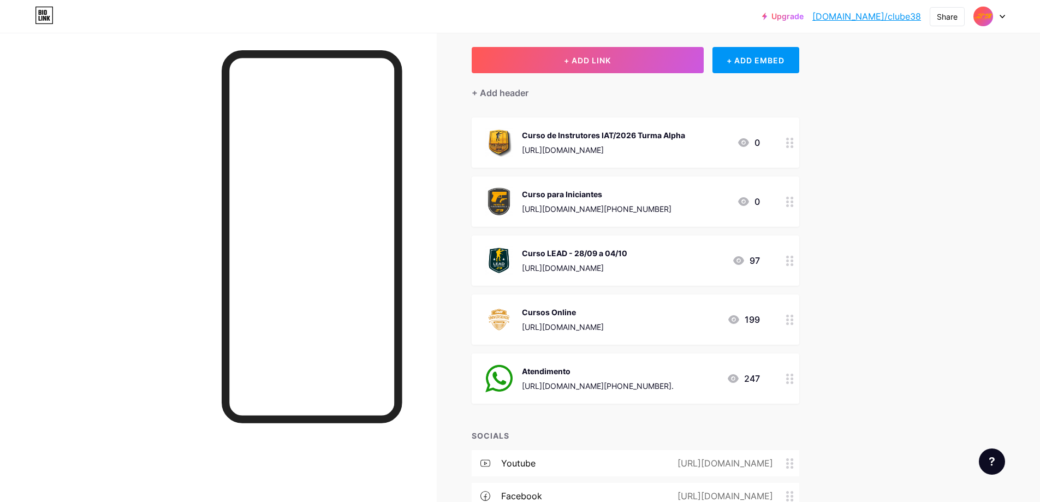
click at [903, 238] on div "Upgrade [DOMAIN_NAME]/clube3... [DOMAIN_NAME]/clube38 Share Switch accounts Clu…" at bounding box center [520, 303] width 1040 height 716
